Goal: Find specific page/section: Find specific page/section

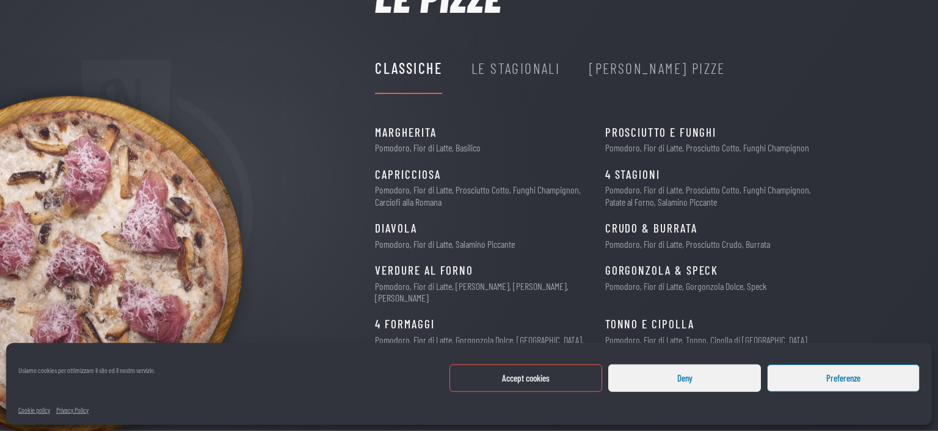
scroll to position [129, 0]
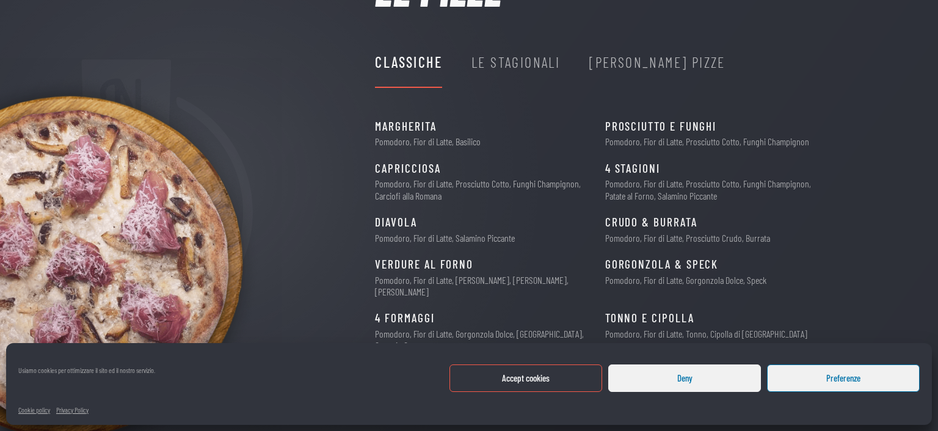
click at [579, 379] on button "Accept cookies" at bounding box center [525, 377] width 153 height 27
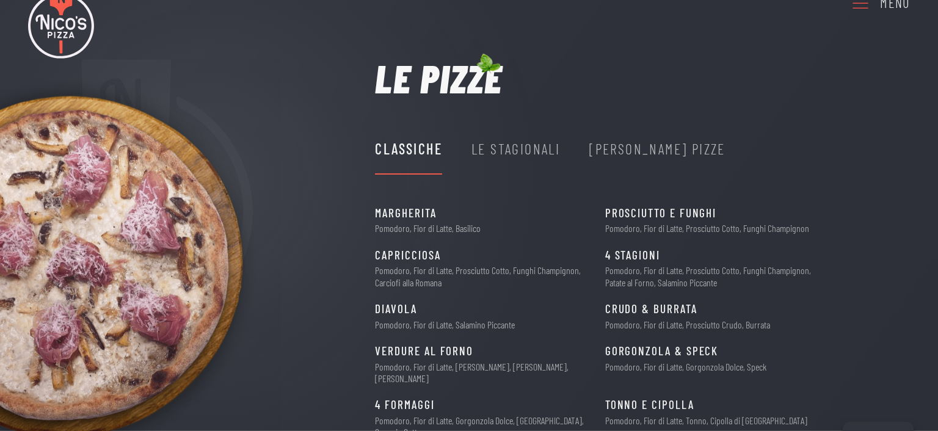
scroll to position [20, 0]
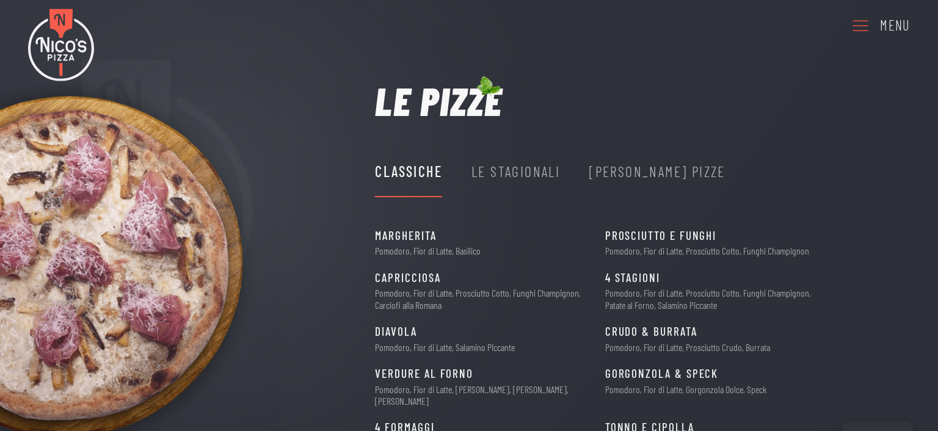
click at [531, 177] on div "Le Stagionali" at bounding box center [515, 171] width 89 height 23
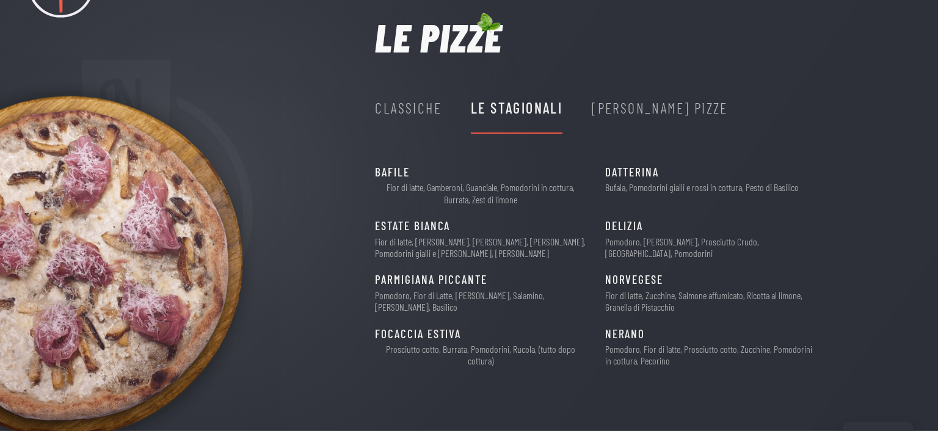
scroll to position [84, 0]
click at [609, 108] on div "Nico's Pizze" at bounding box center [660, 106] width 136 height 23
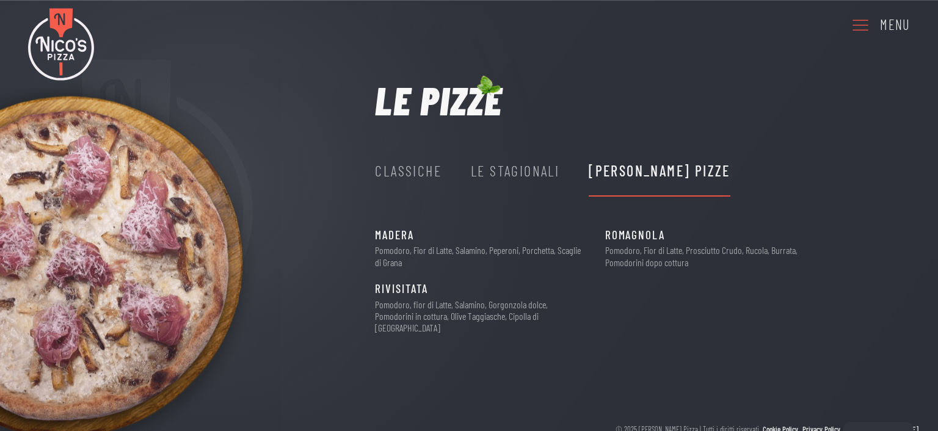
scroll to position [32, 0]
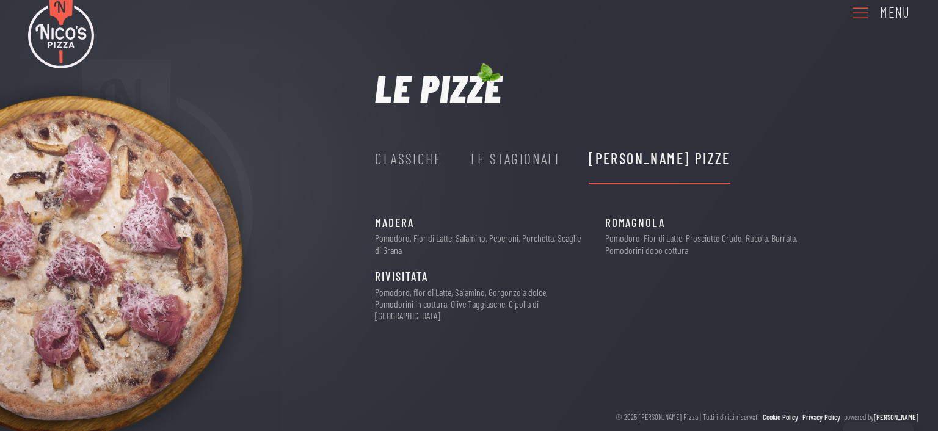
click at [858, 14] on icon at bounding box center [860, 13] width 20 height 34
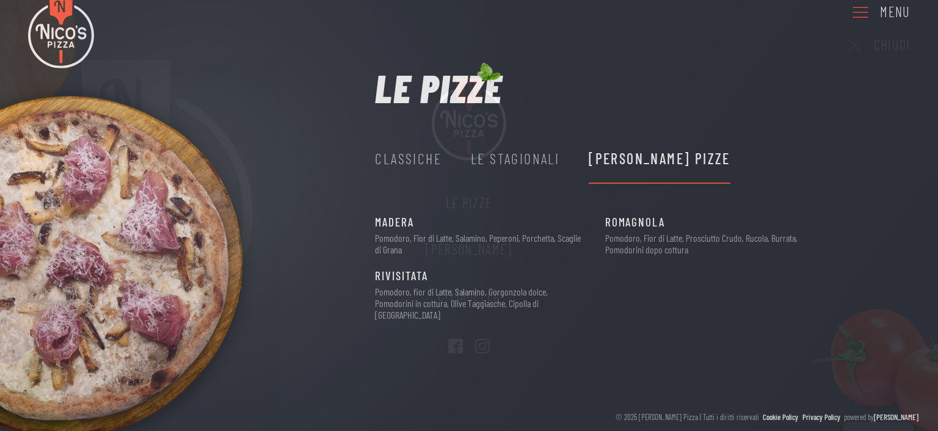
scroll to position [0, 0]
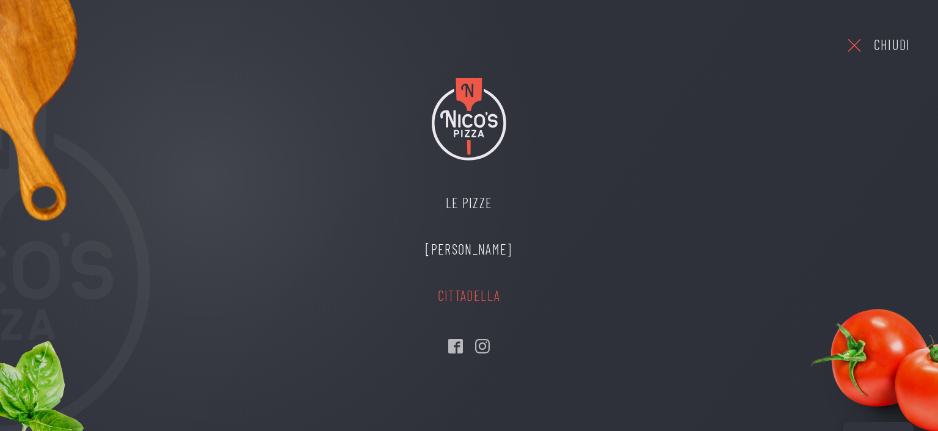
click at [479, 291] on link "Cittadella" at bounding box center [468, 296] width 111 height 46
click at [470, 292] on link "Cittadella" at bounding box center [468, 296] width 111 height 46
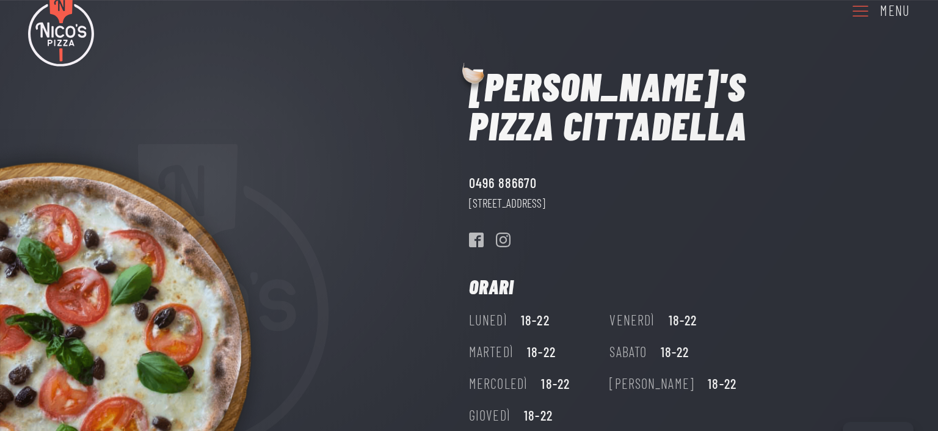
scroll to position [64, 0]
